Goal: Task Accomplishment & Management: Manage account settings

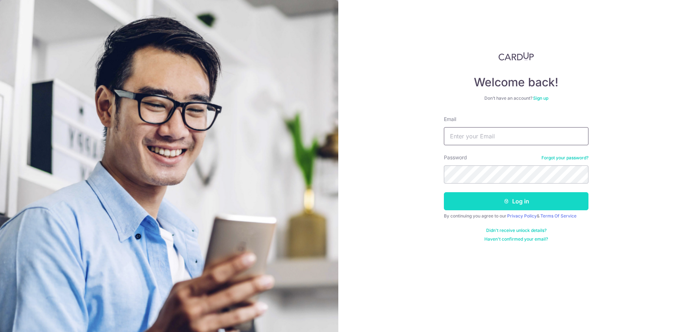
type input "bloated168@gmail.com"
click at [507, 195] on button "Log in" at bounding box center [516, 201] width 145 height 18
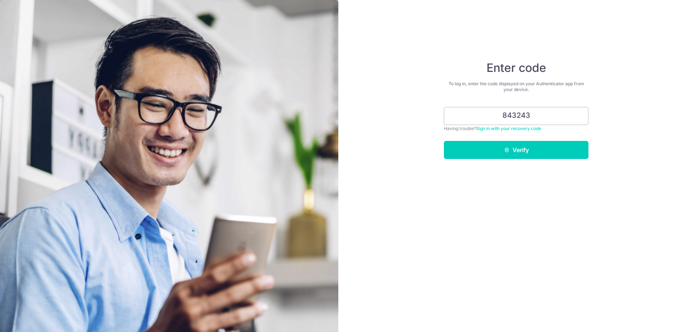
type input "843243"
click at [444, 141] on button "Verify" at bounding box center [516, 150] width 145 height 18
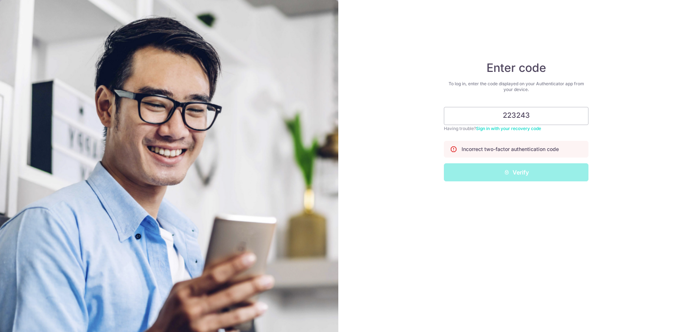
type input "223243"
click at [444, 163] on button "Verify" at bounding box center [516, 172] width 145 height 18
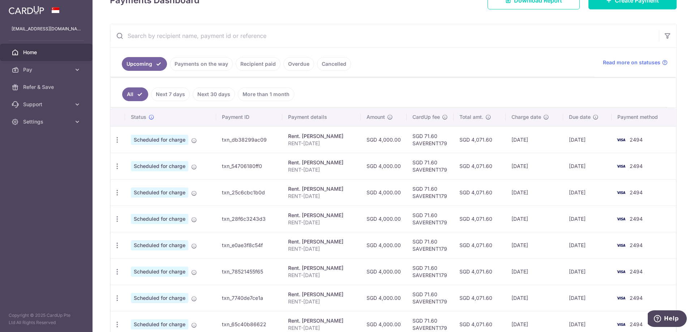
scroll to position [227, 0]
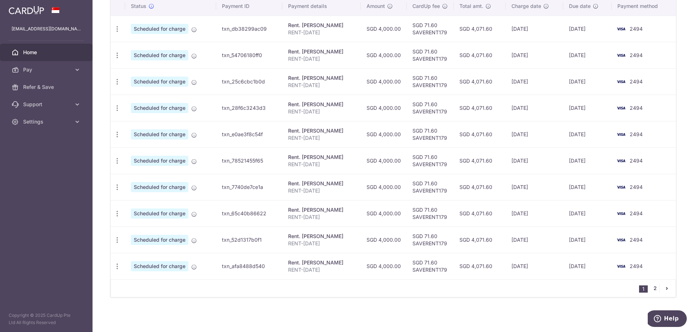
click at [651, 289] on link "2" at bounding box center [655, 288] width 9 height 9
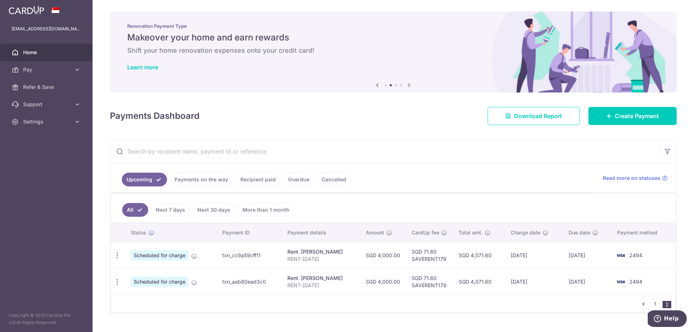
scroll to position [16, 0]
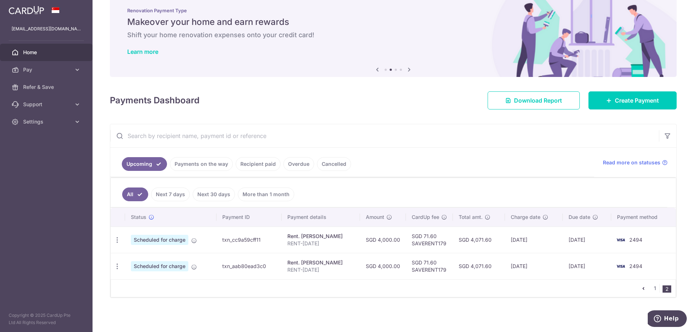
click at [267, 166] on link "Recipient paid" at bounding box center [258, 164] width 45 height 14
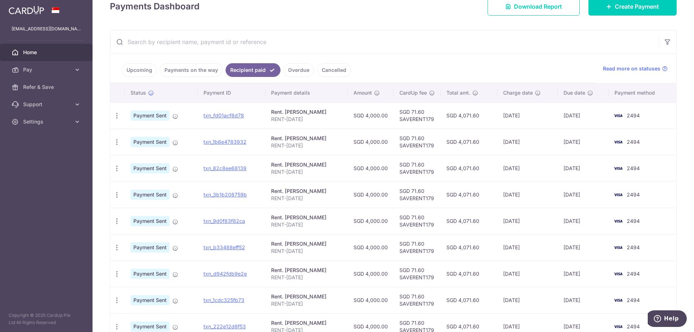
scroll to position [110, 0]
click at [508, 92] on span "Charge date" at bounding box center [518, 92] width 30 height 7
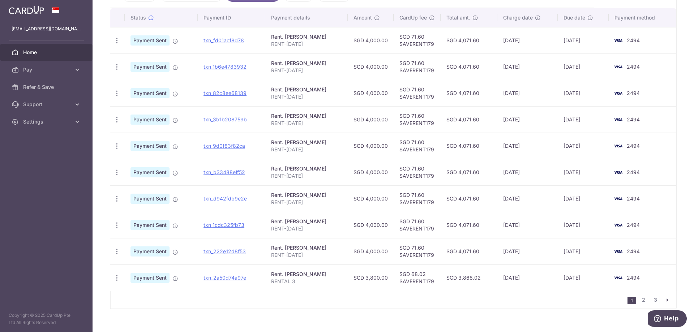
scroll to position [196, 0]
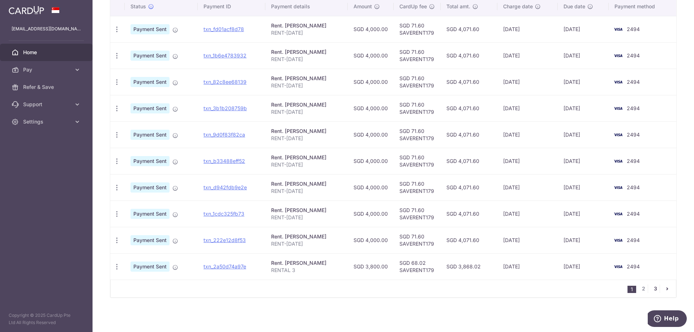
click at [651, 292] on link "3" at bounding box center [655, 288] width 9 height 9
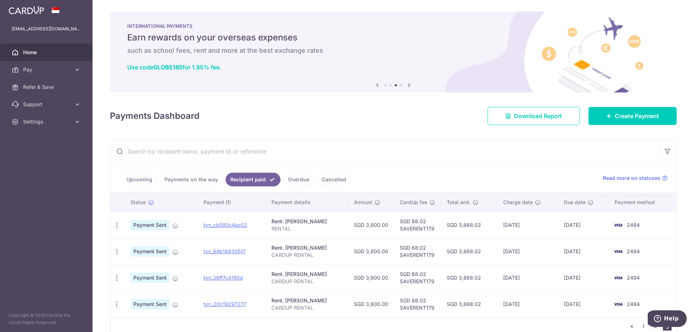
scroll to position [38, 0]
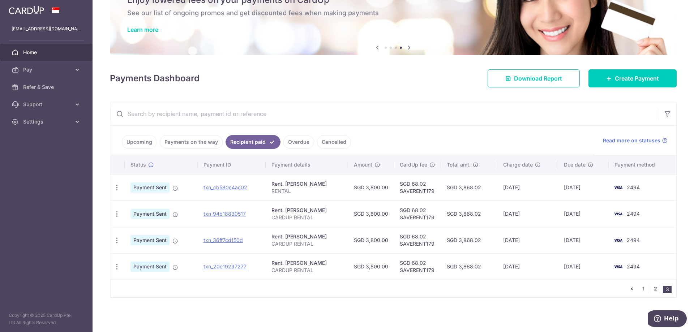
click at [653, 287] on link "2" at bounding box center [655, 288] width 9 height 9
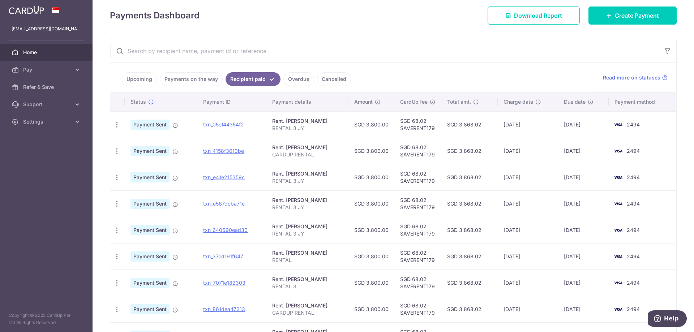
scroll to position [196, 0]
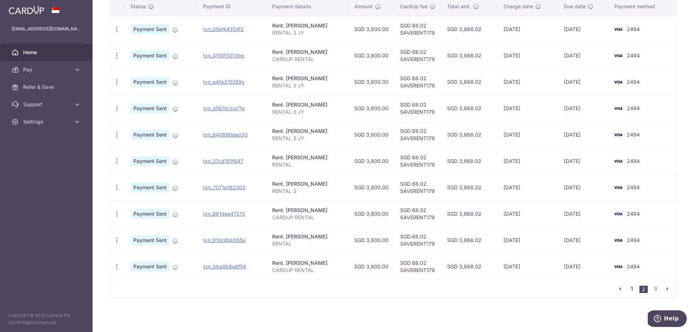
click at [630, 292] on link "1" at bounding box center [632, 288] width 9 height 9
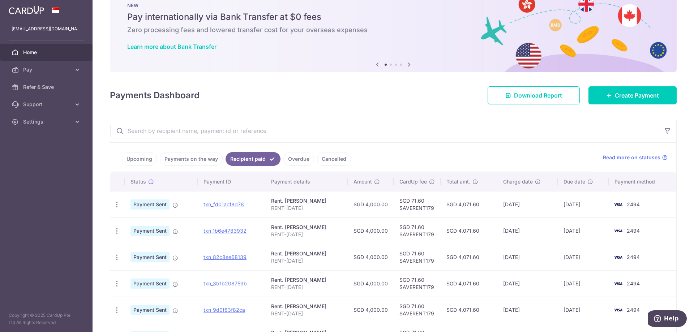
scroll to position [0, 0]
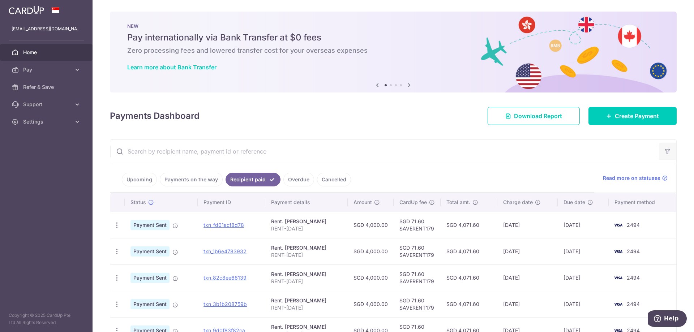
click at [664, 152] on icon "button" at bounding box center [667, 151] width 7 height 7
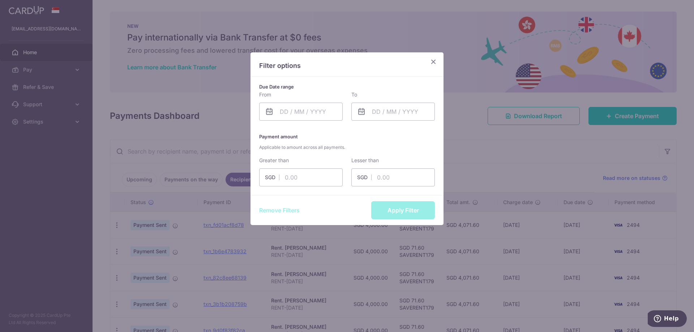
click at [435, 60] on icon "Close" at bounding box center [433, 61] width 9 height 9
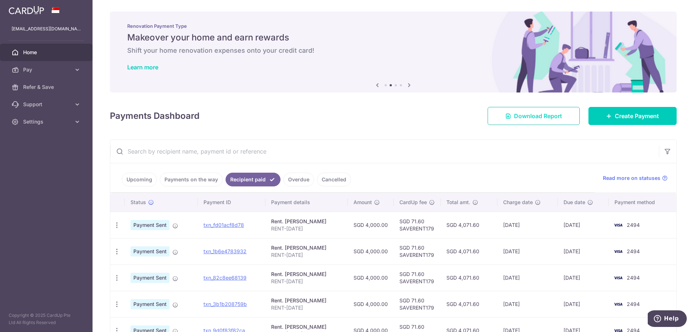
click at [509, 117] on link "Download Report" at bounding box center [534, 116] width 92 height 18
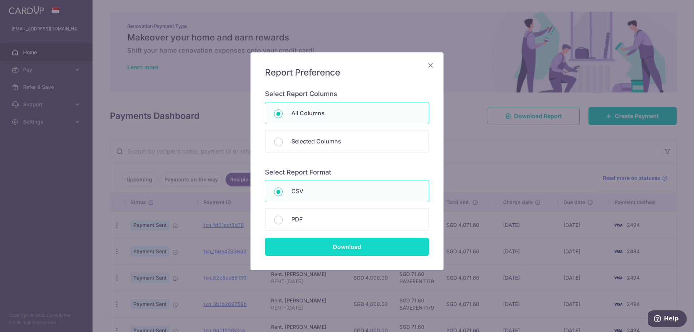
click at [376, 248] on input "Download" at bounding box center [347, 247] width 164 height 18
